Goal: Use online tool/utility: Utilize a website feature to perform a specific function

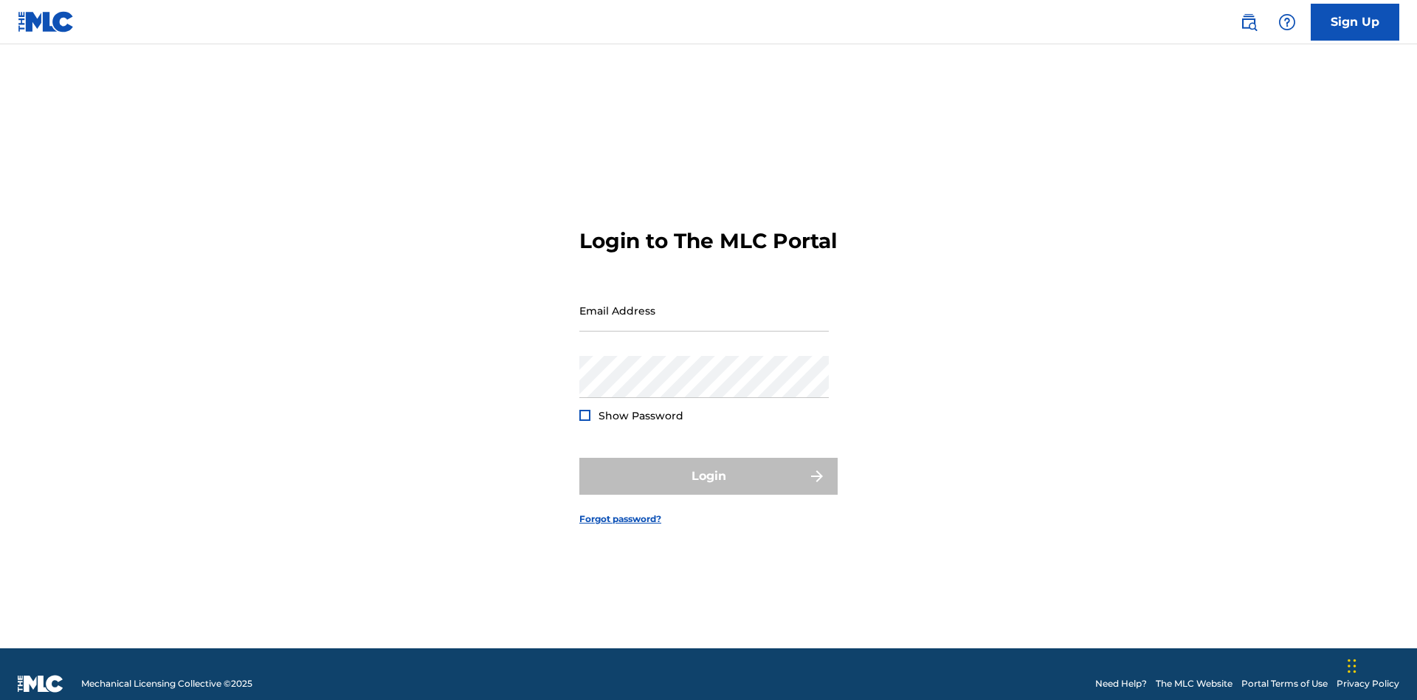
scroll to position [19, 0]
click at [704, 303] on input "Email Address" at bounding box center [703, 310] width 249 height 42
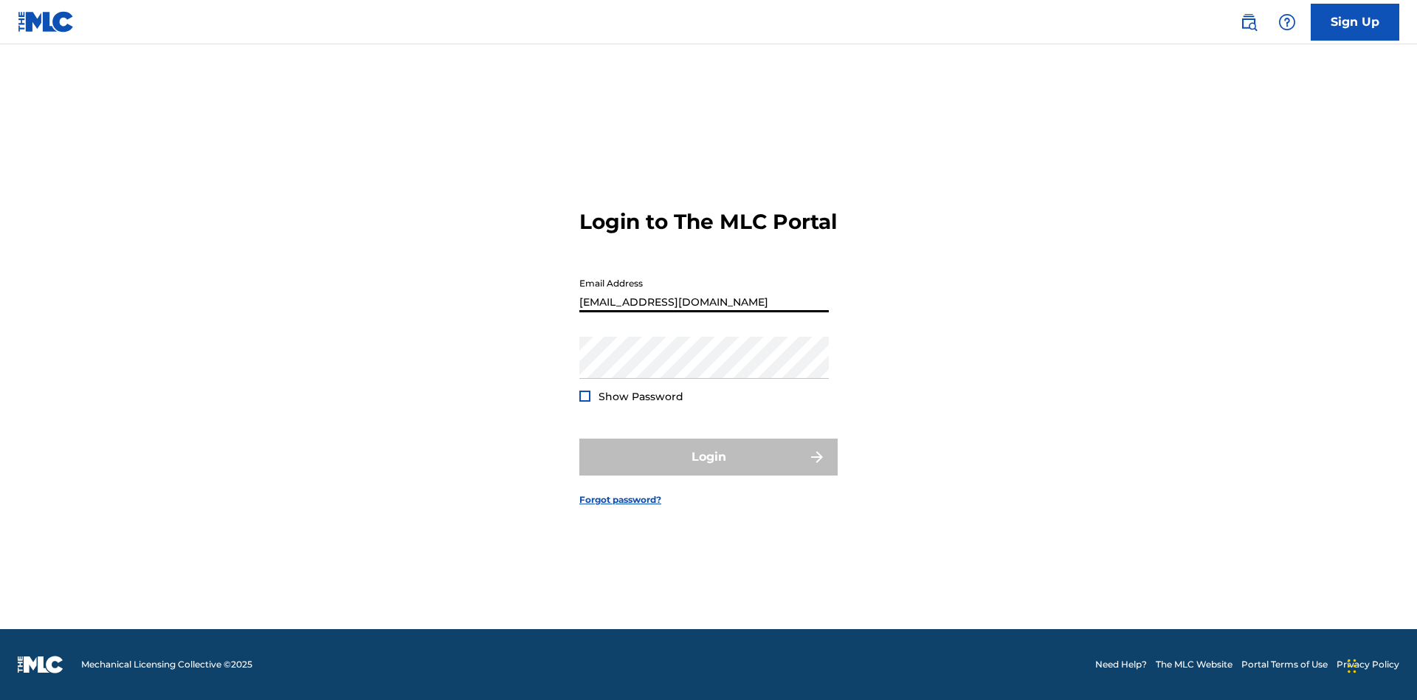
type input "d042f0f1-cab8-491d-ac02-c0b4ea006219@mailslurp.net"
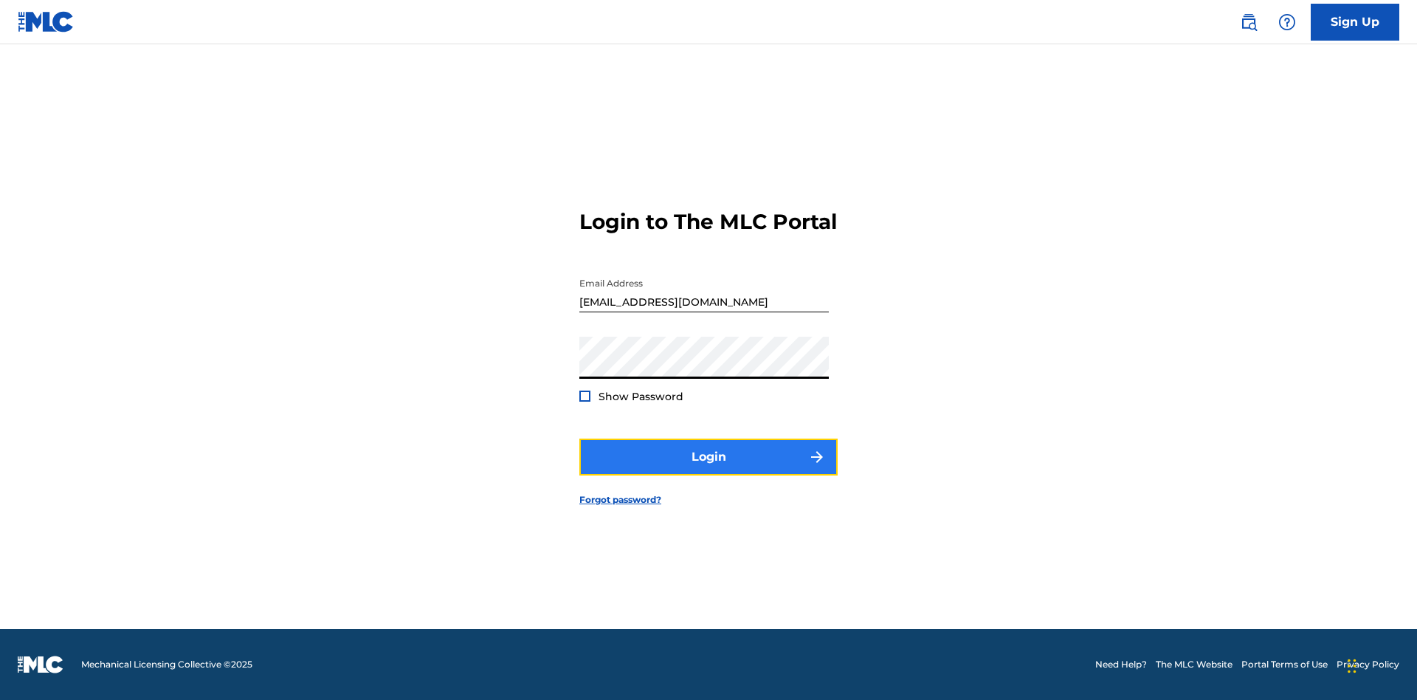
click at [709, 469] on button "Login" at bounding box center [708, 456] width 258 height 37
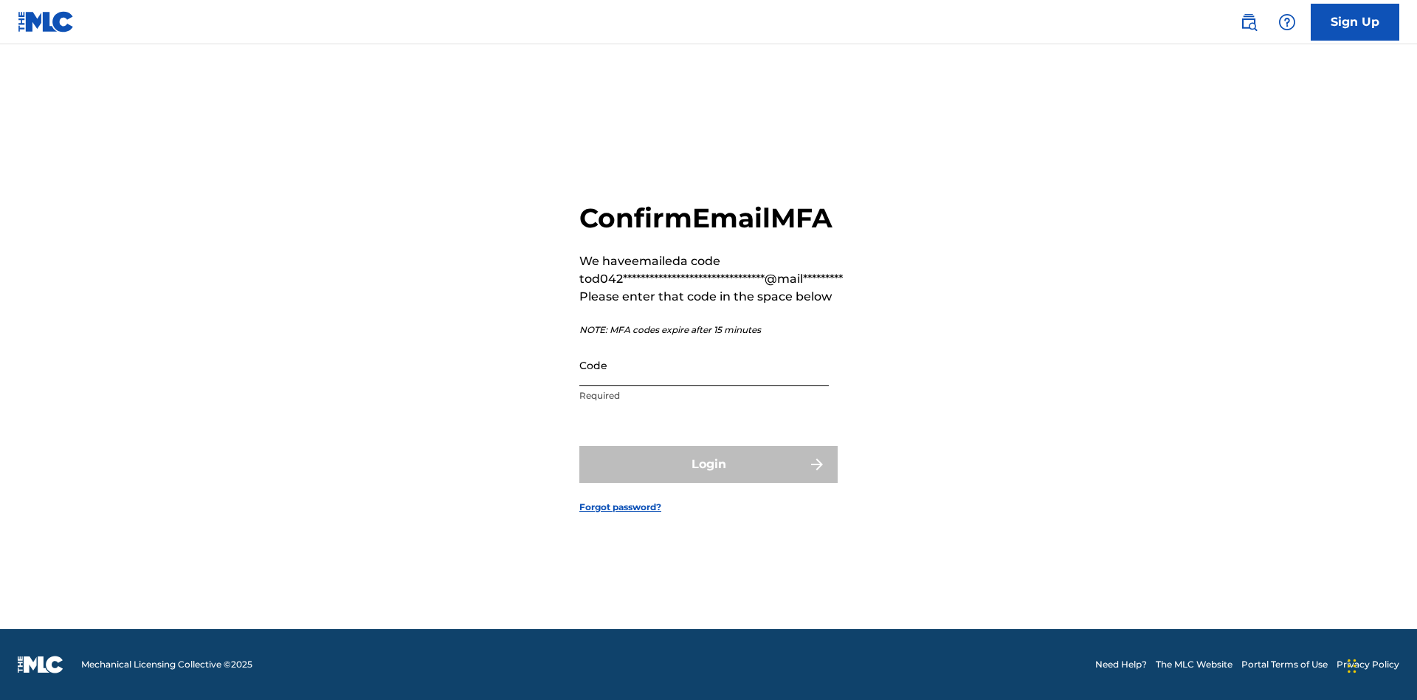
click at [704, 365] on input "Code" at bounding box center [703, 365] width 249 height 42
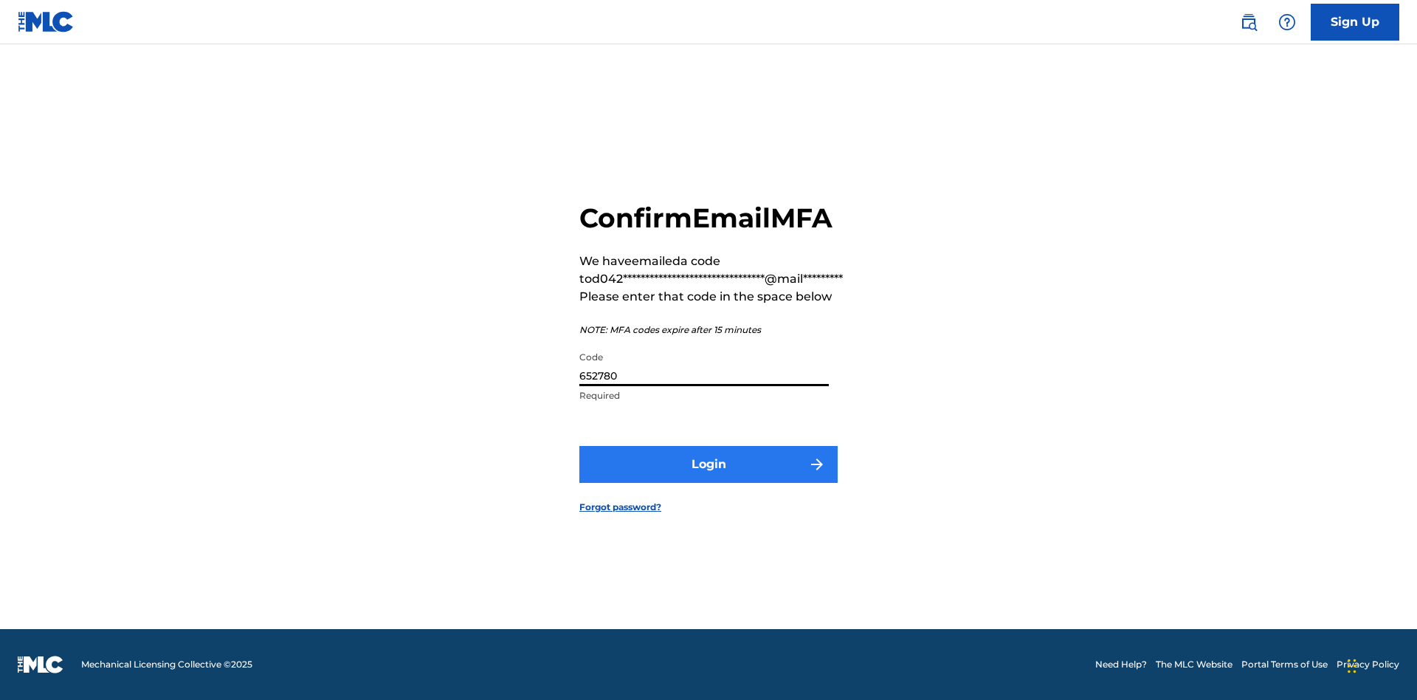
type input "652780"
click at [709, 463] on button "Login" at bounding box center [708, 464] width 258 height 37
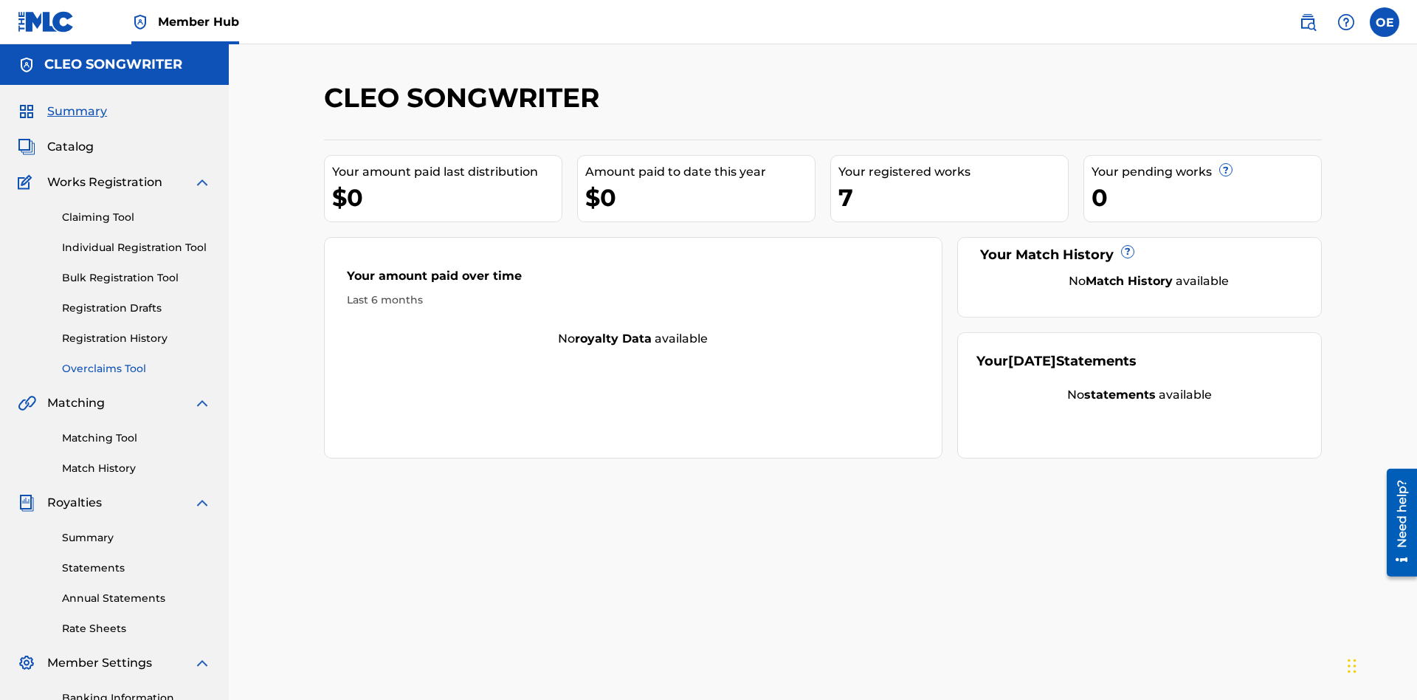
click at [137, 361] on link "Overclaims Tool" at bounding box center [136, 368] width 149 height 15
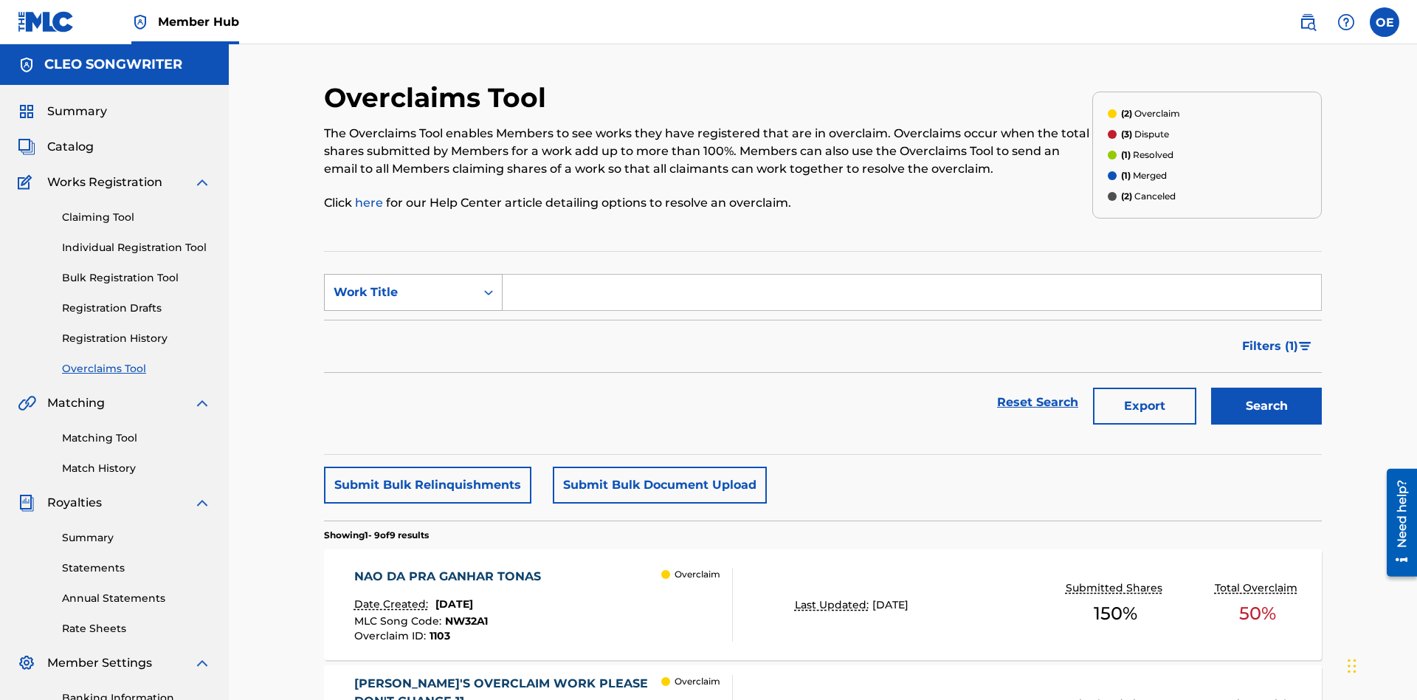
click at [400, 283] on div "Work Title" at bounding box center [400, 292] width 133 height 18
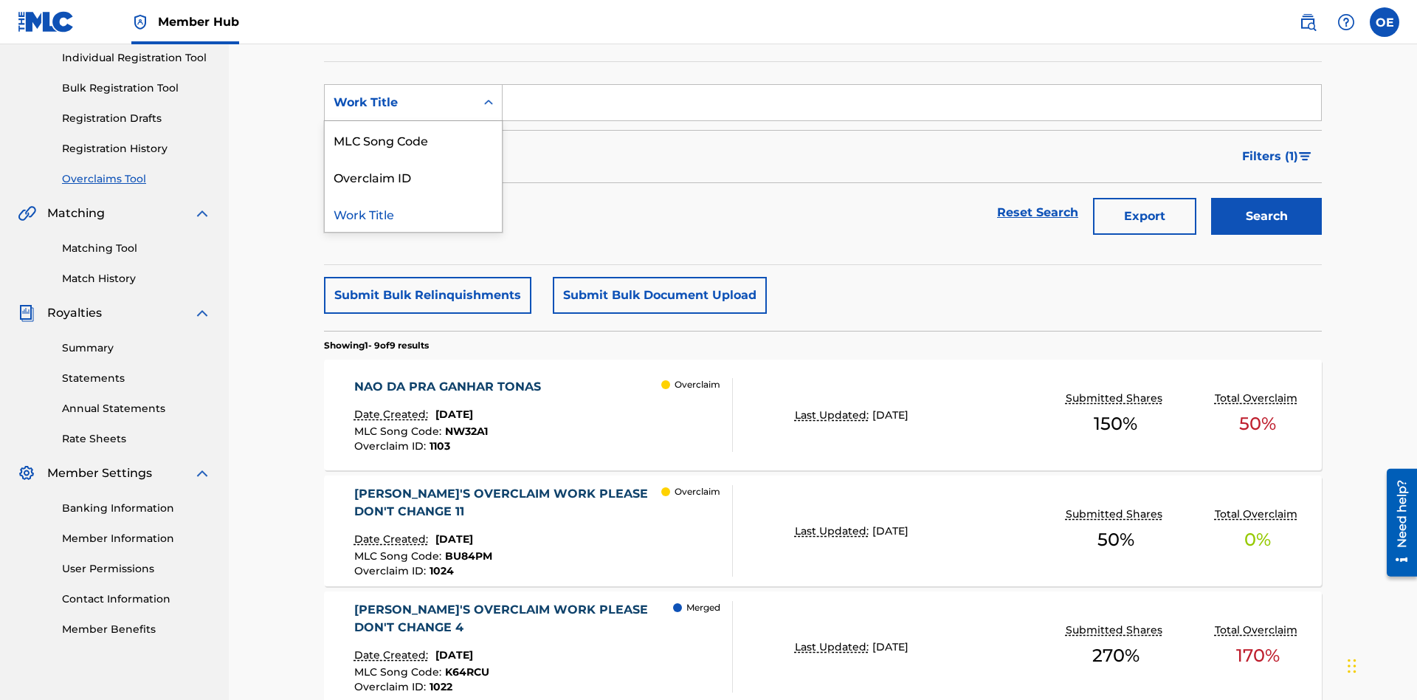
click at [413, 139] on div "MLC Song Code" at bounding box center [413, 139] width 177 height 37
click at [911, 106] on input "Search Form" at bounding box center [912, 102] width 818 height 35
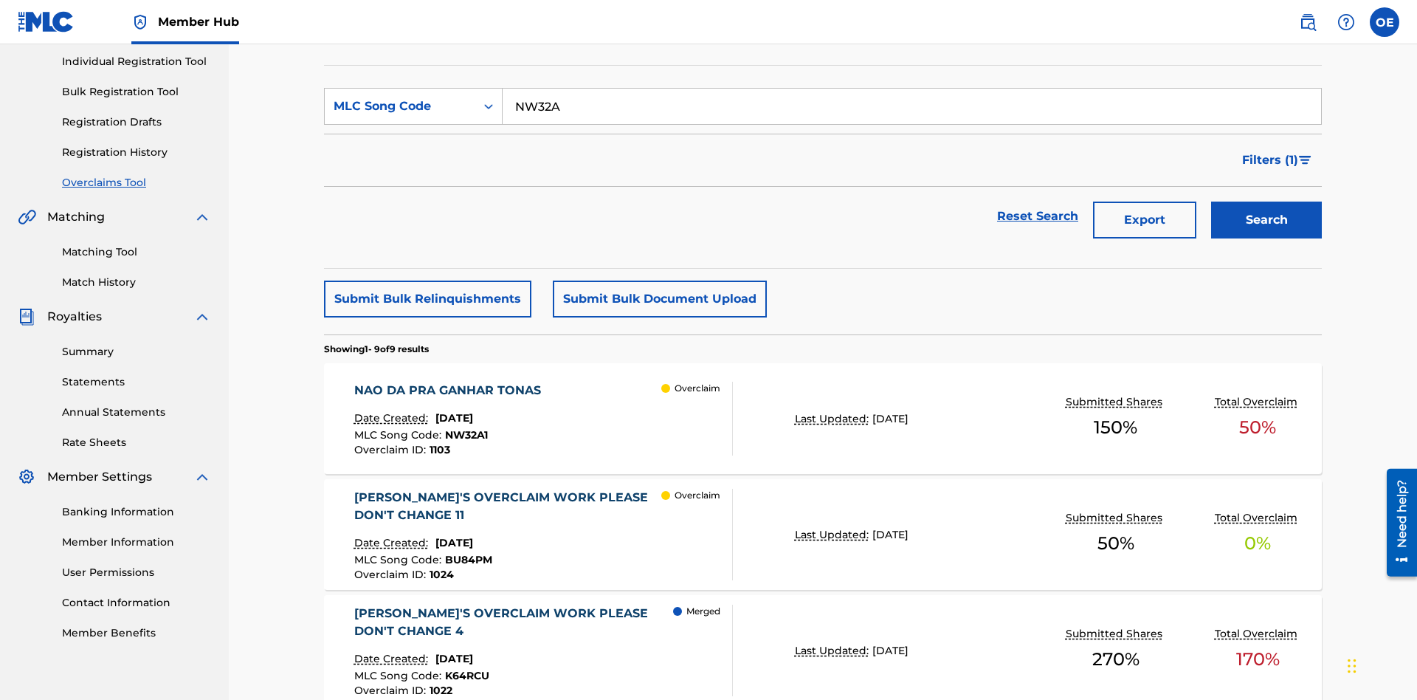
type input "NW32A1"
